Goal: Find specific page/section: Find specific page/section

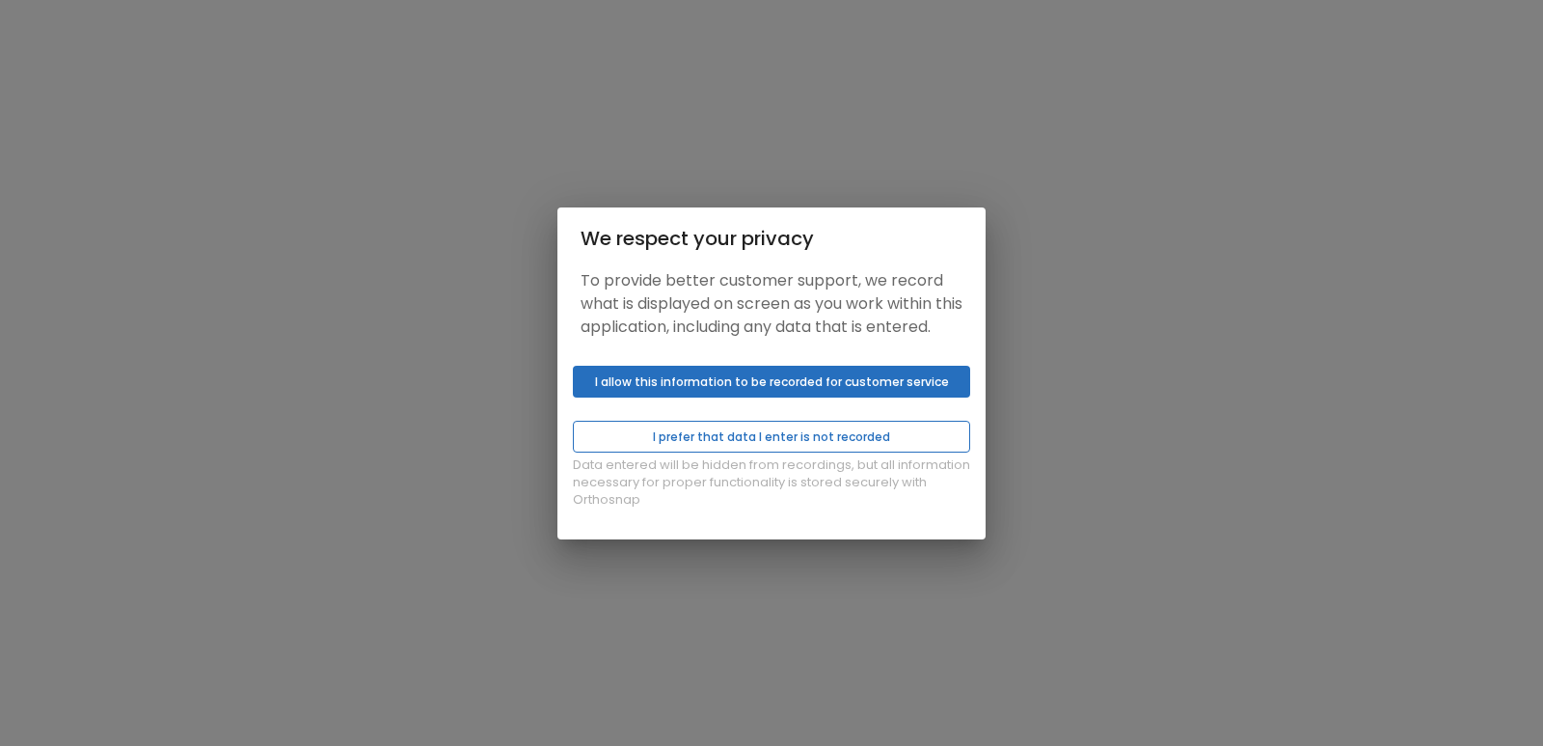
click at [833, 439] on button "I prefer that data I enter is not recorded" at bounding box center [771, 437] width 397 height 32
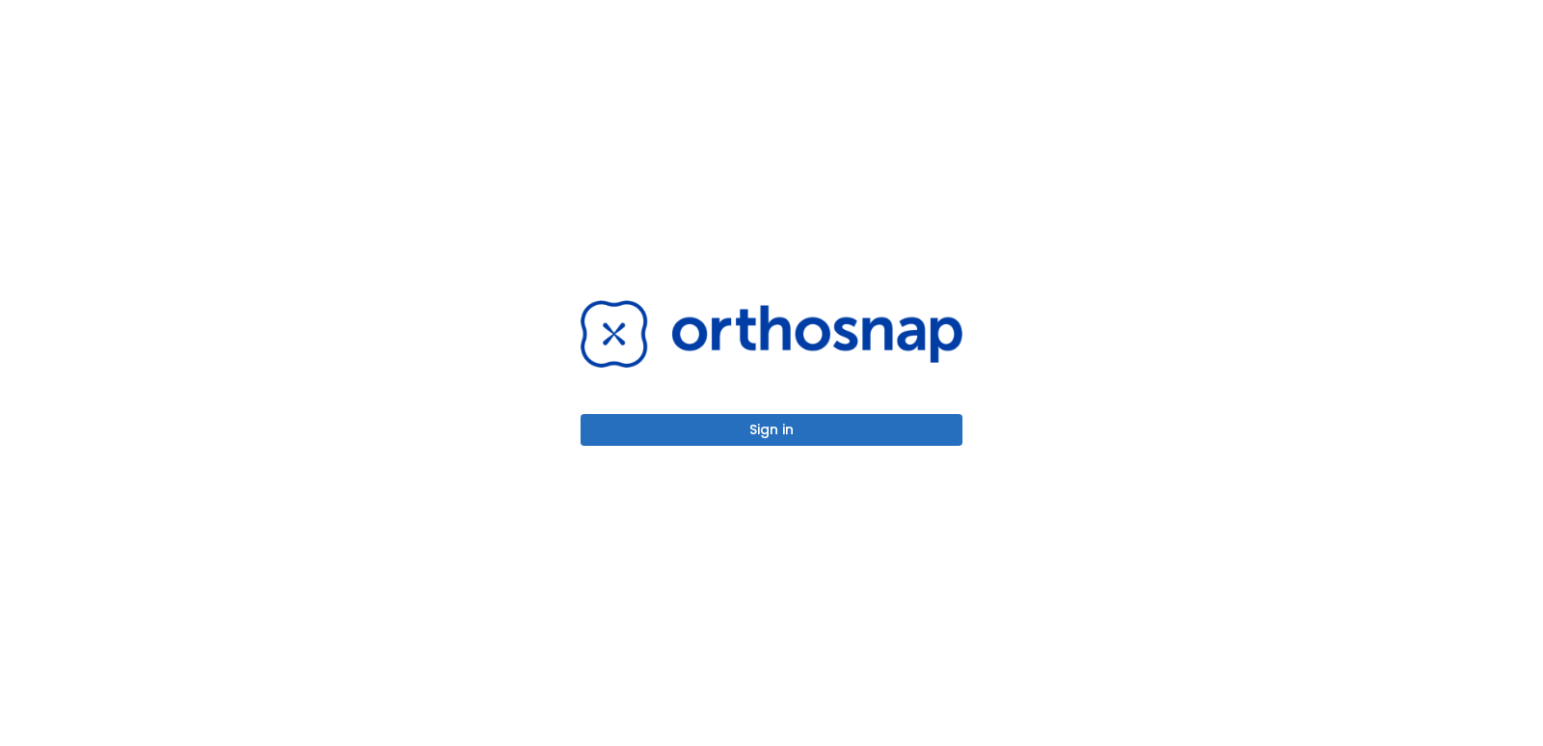
click at [808, 433] on button "Sign in" at bounding box center [772, 430] width 382 height 32
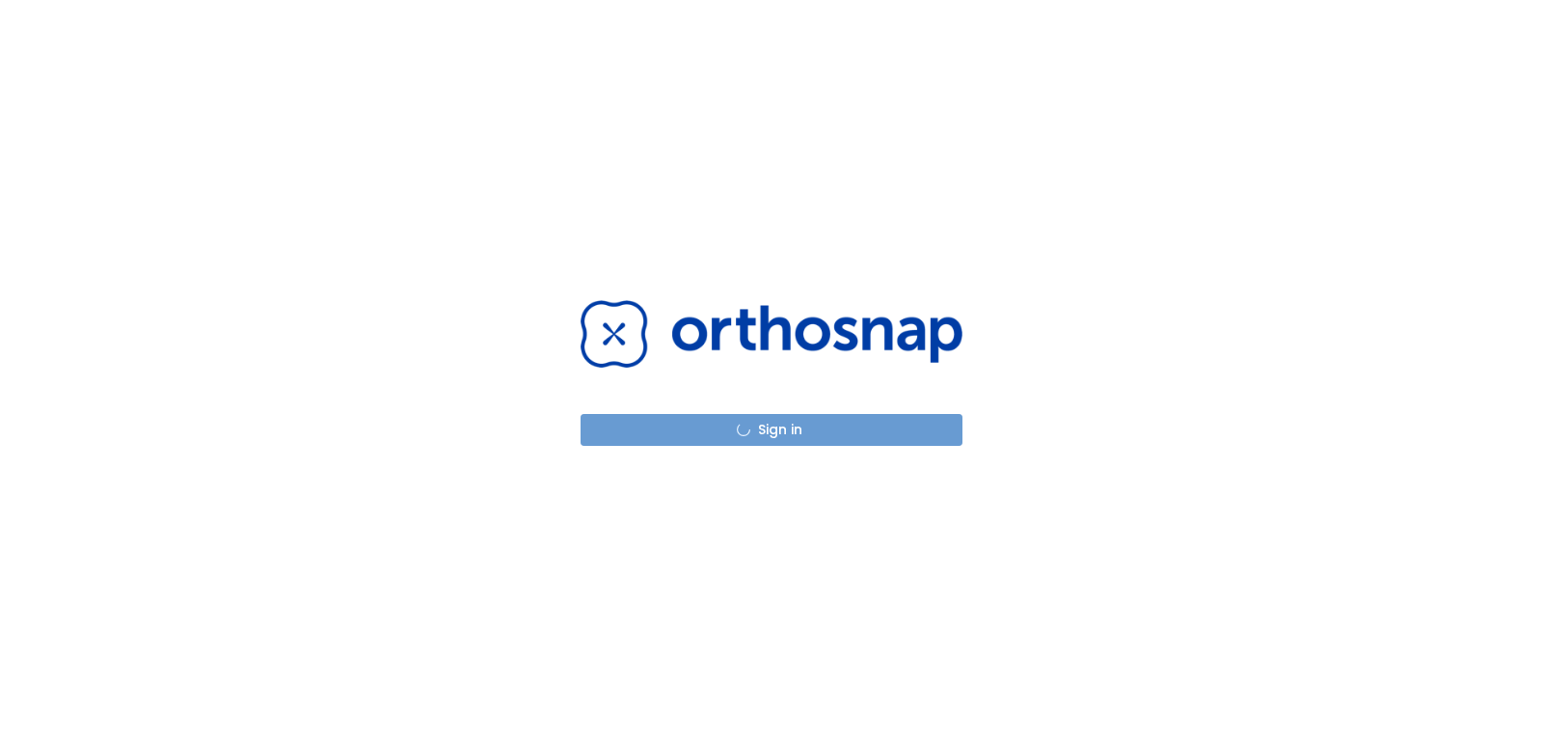
click at [807, 444] on button "Sign in" at bounding box center [772, 430] width 382 height 32
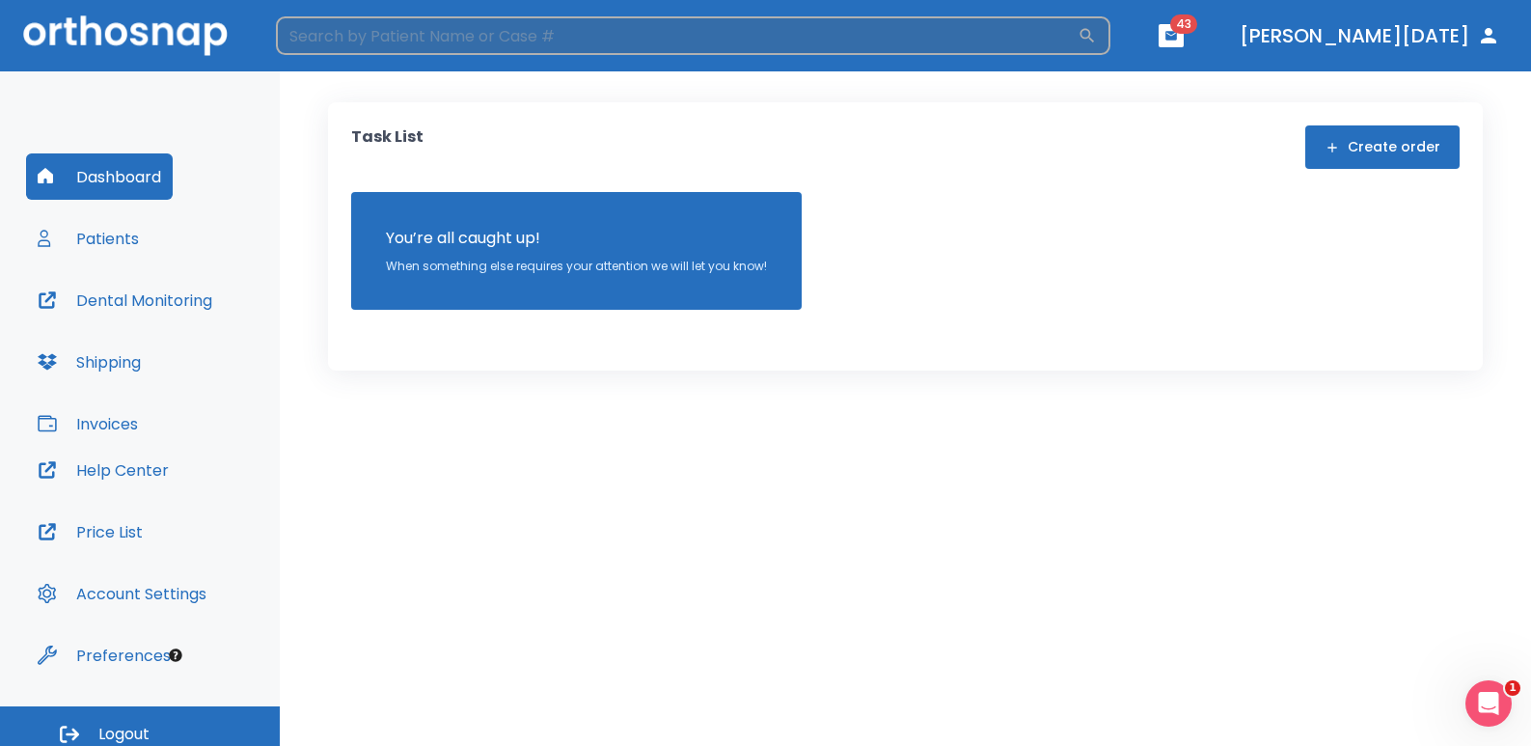
click at [399, 31] on input "search" at bounding box center [677, 35] width 802 height 39
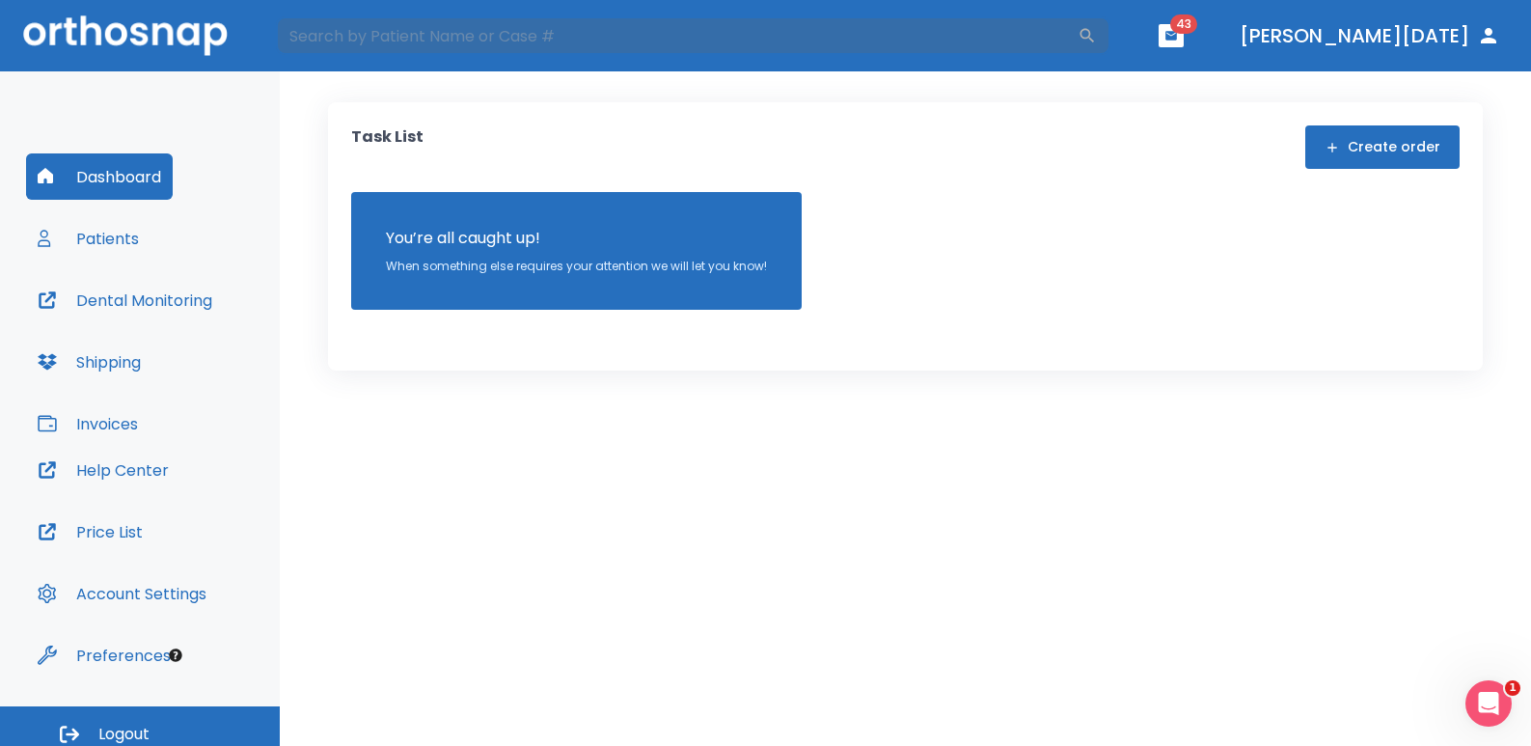
type input "Calin"
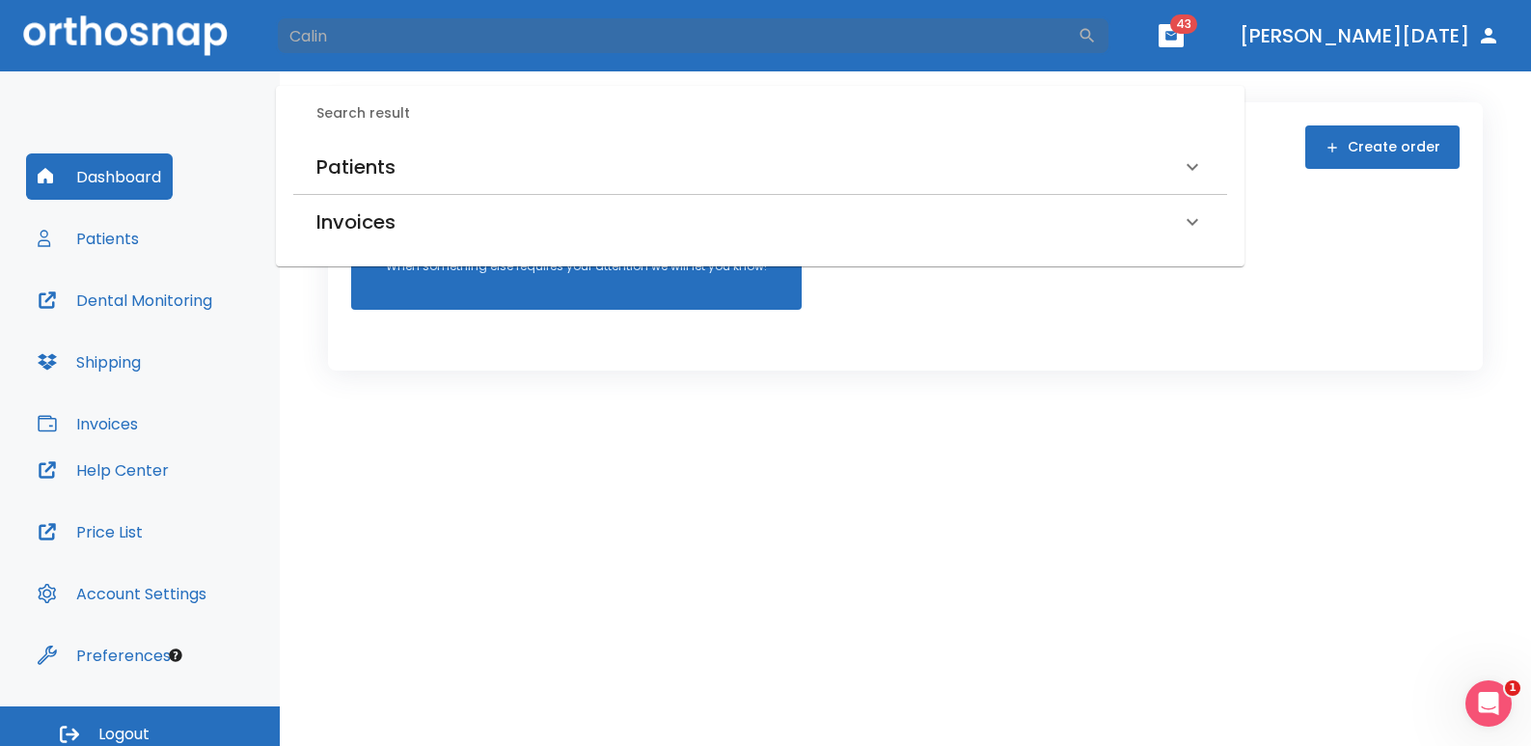
click at [356, 152] on h6 "Patients" at bounding box center [355, 166] width 79 height 31
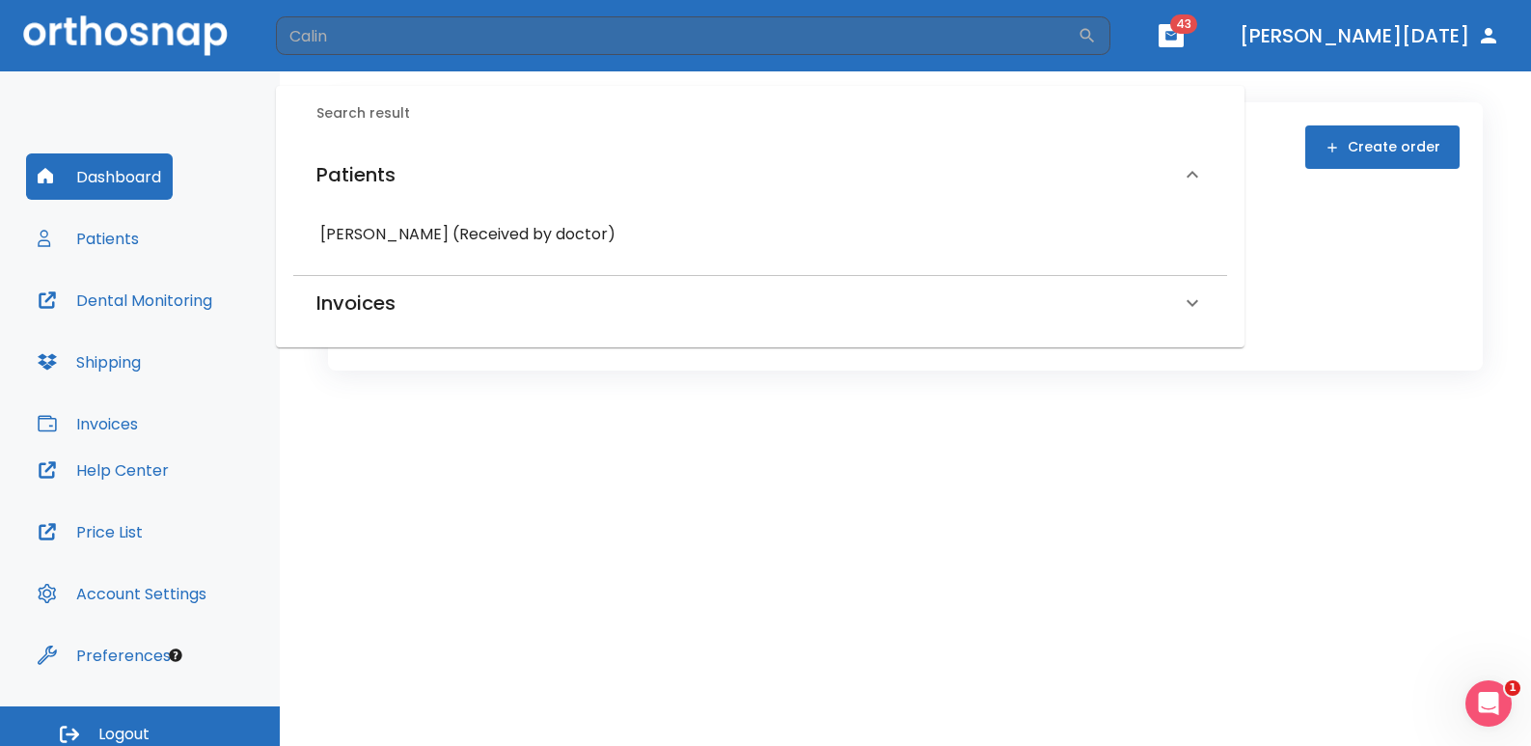
click at [458, 237] on h6 "[PERSON_NAME] (Received by doctor)" at bounding box center [760, 234] width 880 height 27
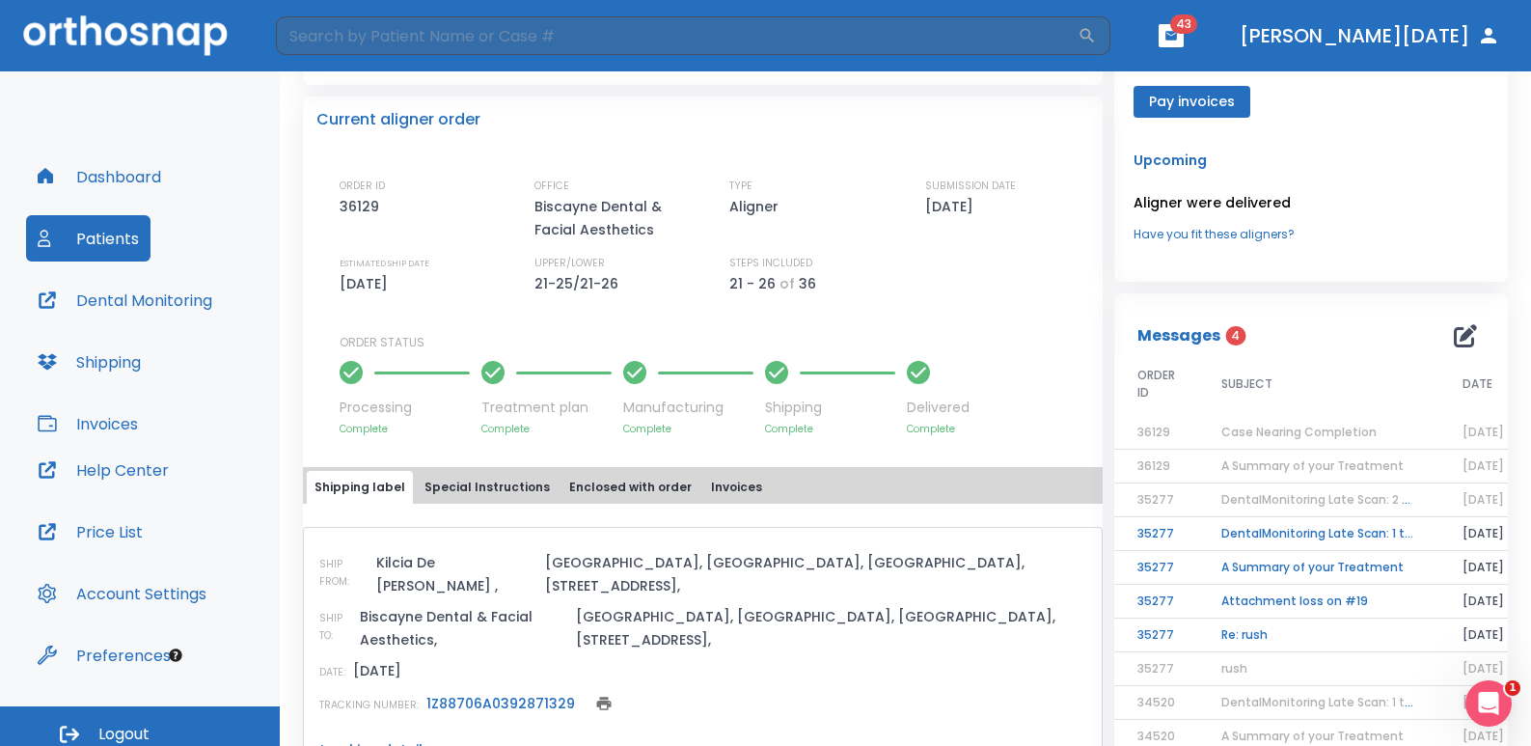
scroll to position [449, 0]
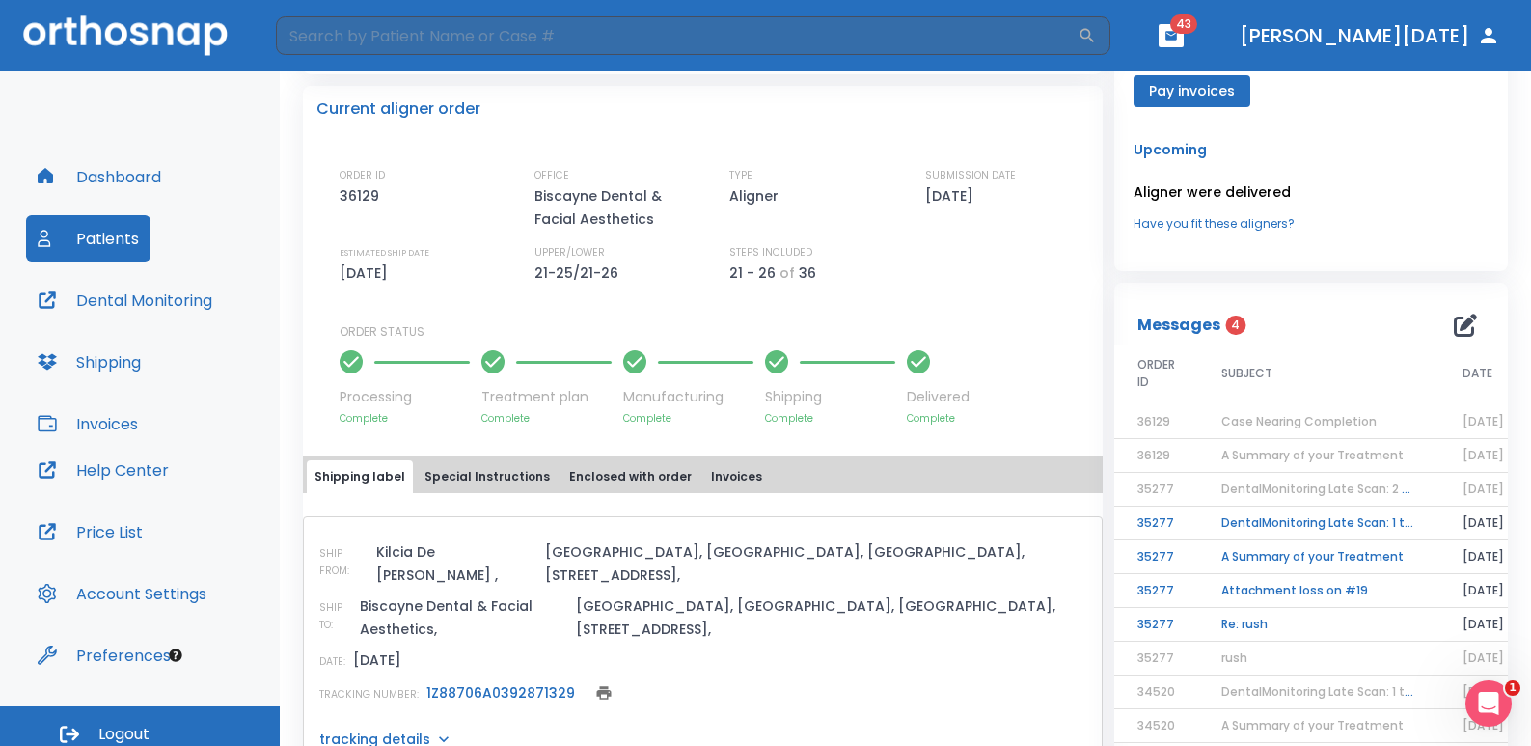
click at [139, 45] on img at bounding box center [125, 35] width 204 height 40
click at [141, 43] on img at bounding box center [125, 35] width 204 height 40
